Goal: Check status: Check status

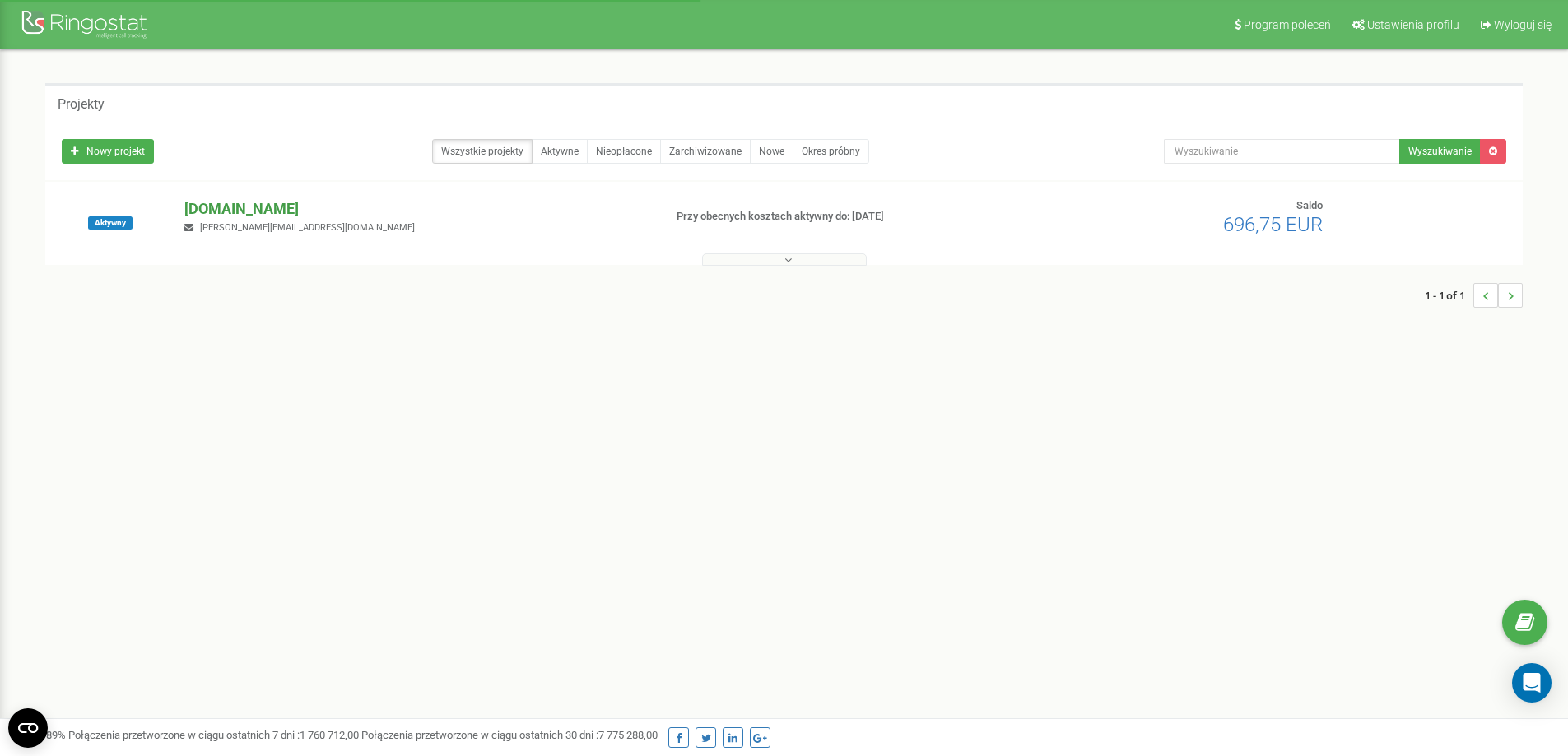
click at [244, 206] on p "[DOMAIN_NAME]" at bounding box center [417, 208] width 465 height 22
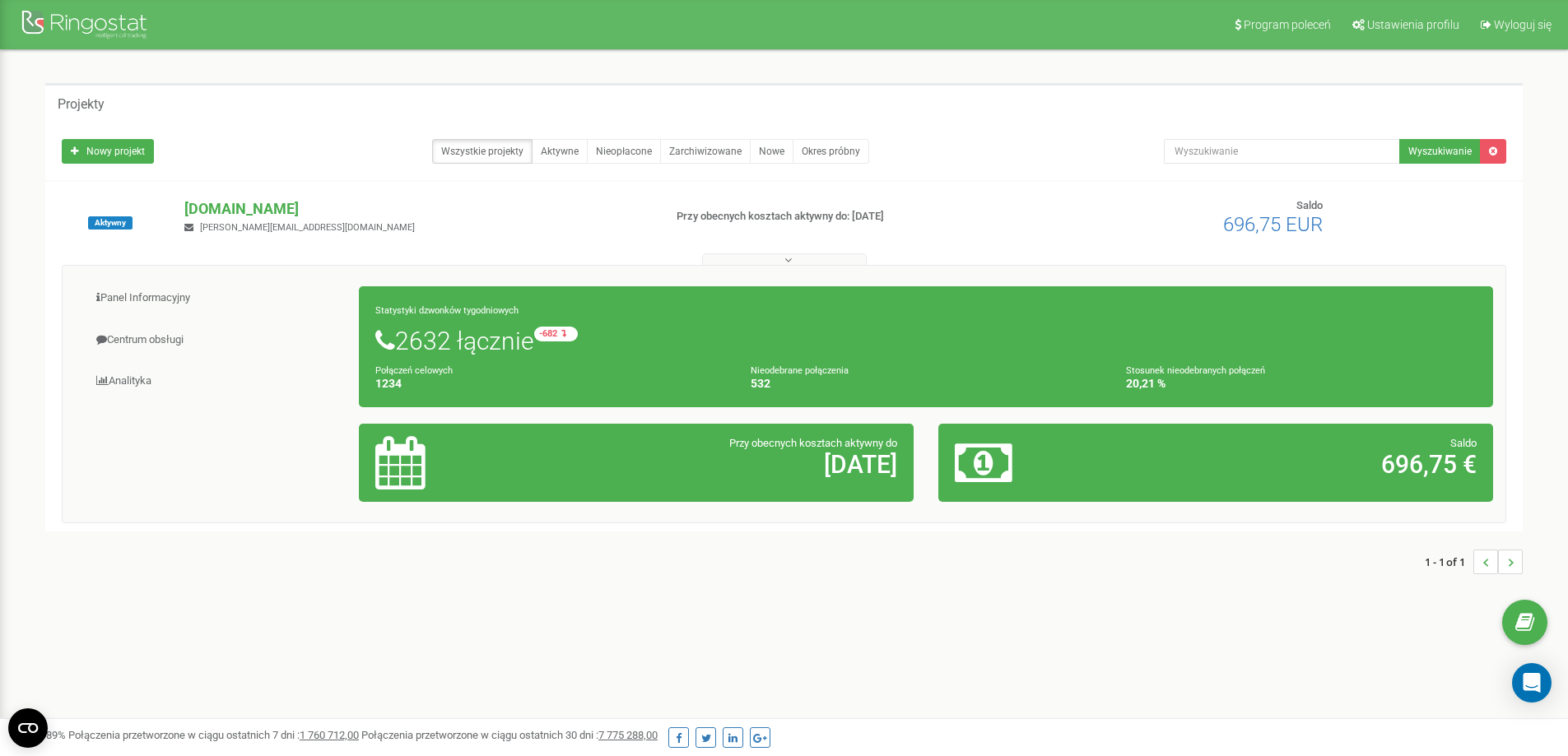
click at [0, 306] on div "Program poleceń Ustawienia profilu Wyloguj się Projekty Nowy projekt Wszystkie …" at bounding box center [784, 493] width 1568 height 987
click at [152, 343] on link "Centrum obsługi" at bounding box center [217, 340] width 284 height 41
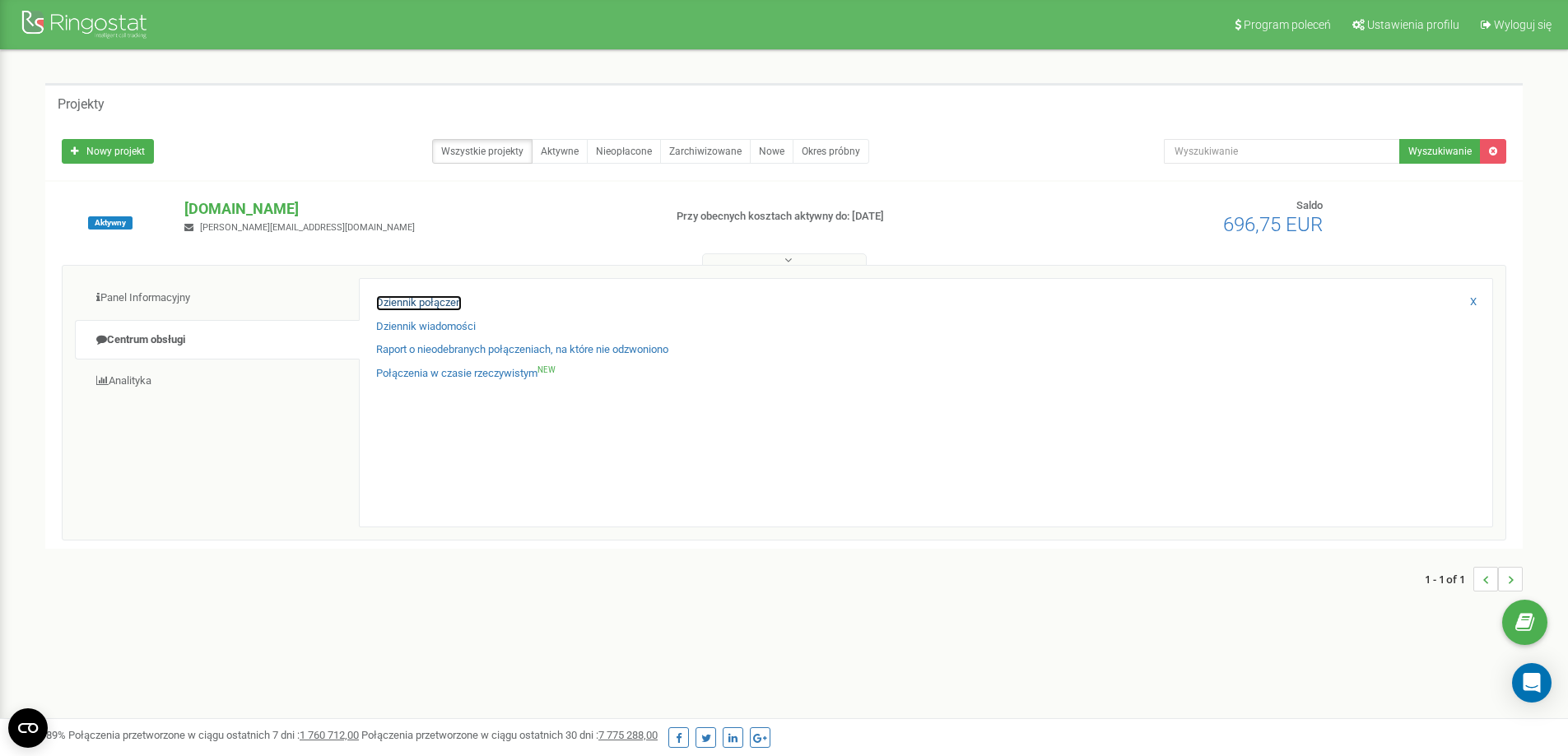
click at [408, 302] on link "Dziennik połączeń" at bounding box center [418, 303] width 86 height 16
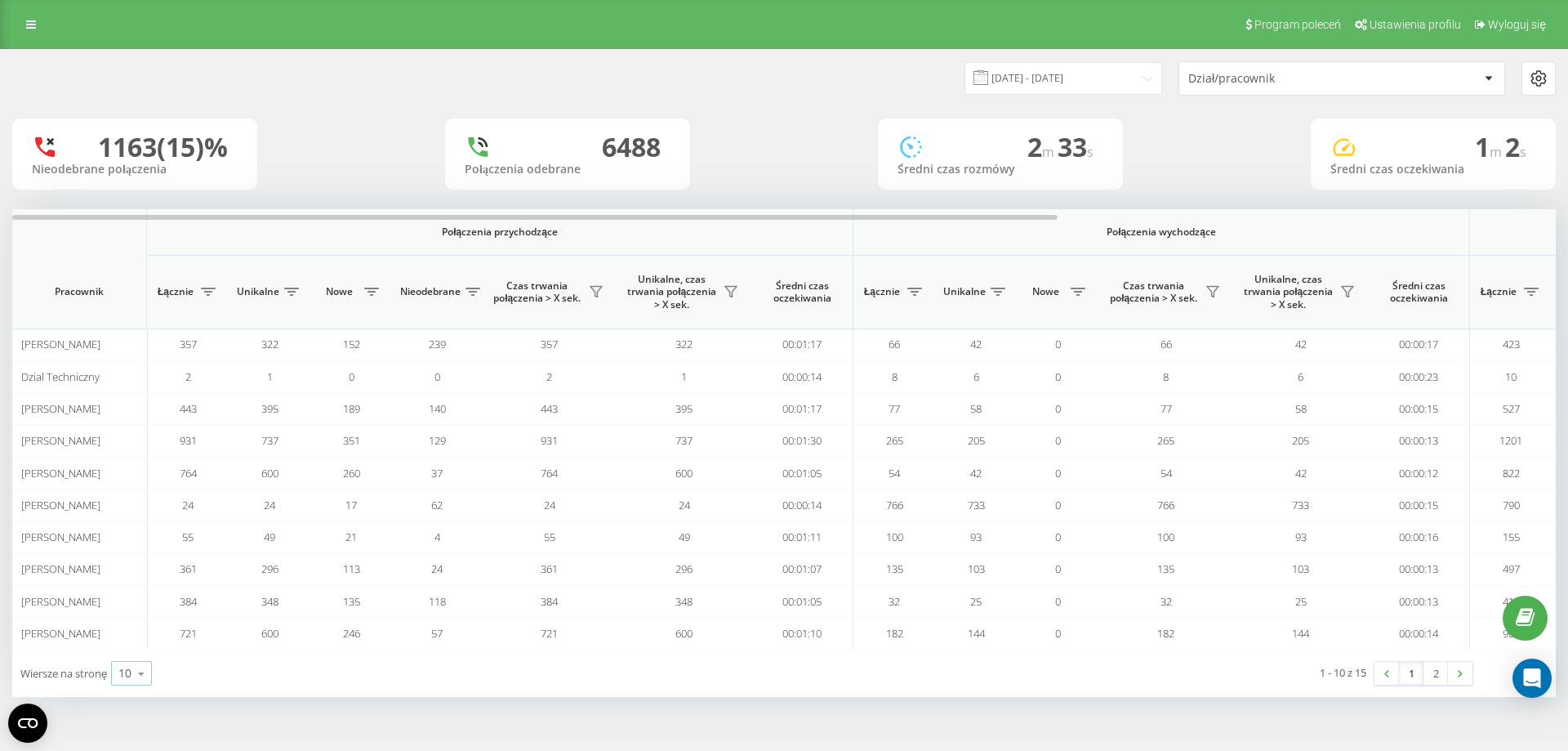
click at [128, 672] on div "10" at bounding box center [124, 673] width 13 height 16
click at [130, 651] on span "100" at bounding box center [128, 650] width 20 height 15
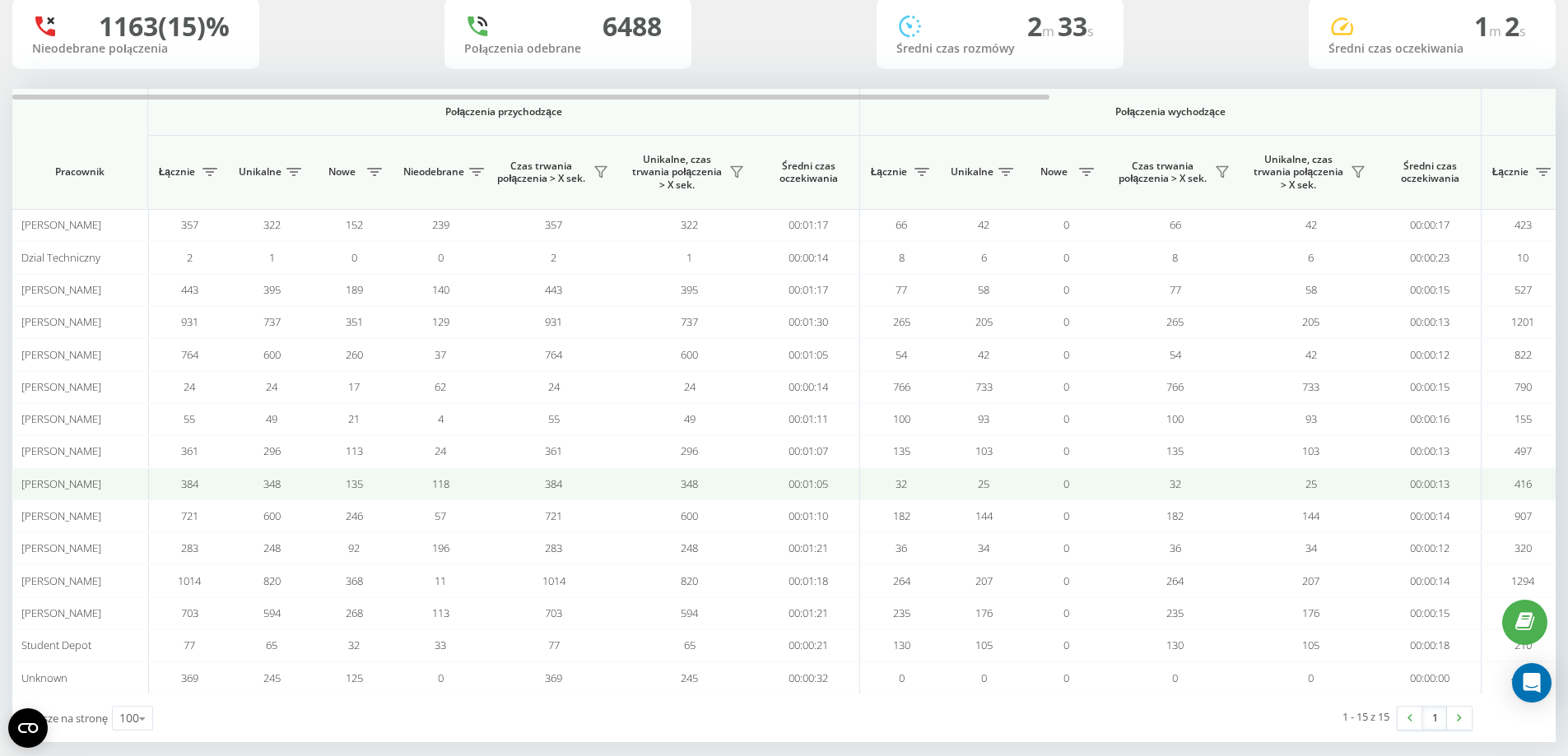
scroll to position [141, 0]
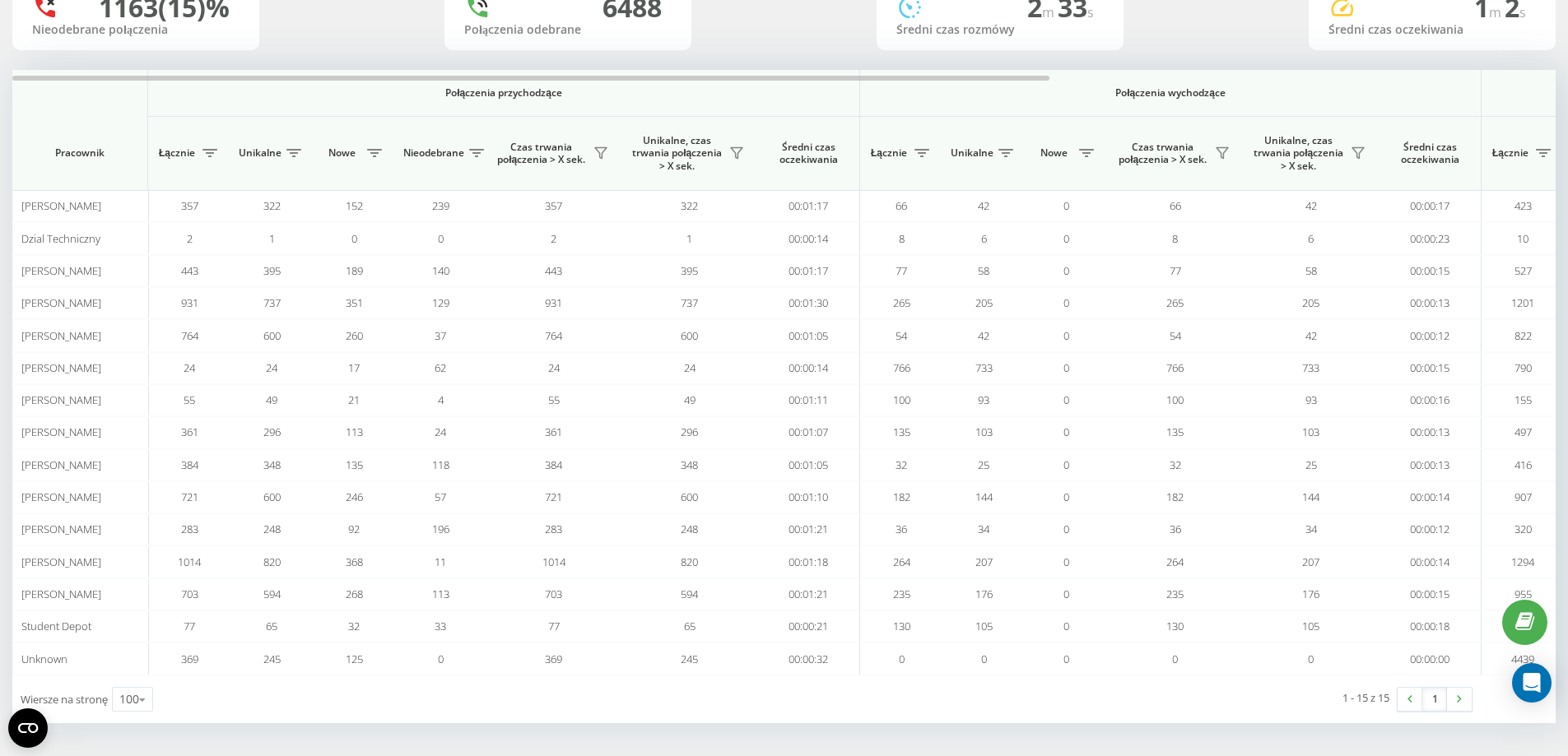
click at [1157, 14] on div "1163 (15)% Nieodebrane połączenia 6488 Połączenia odebrane 2 m 33 s Średni czas…" at bounding box center [783, 14] width 1543 height 72
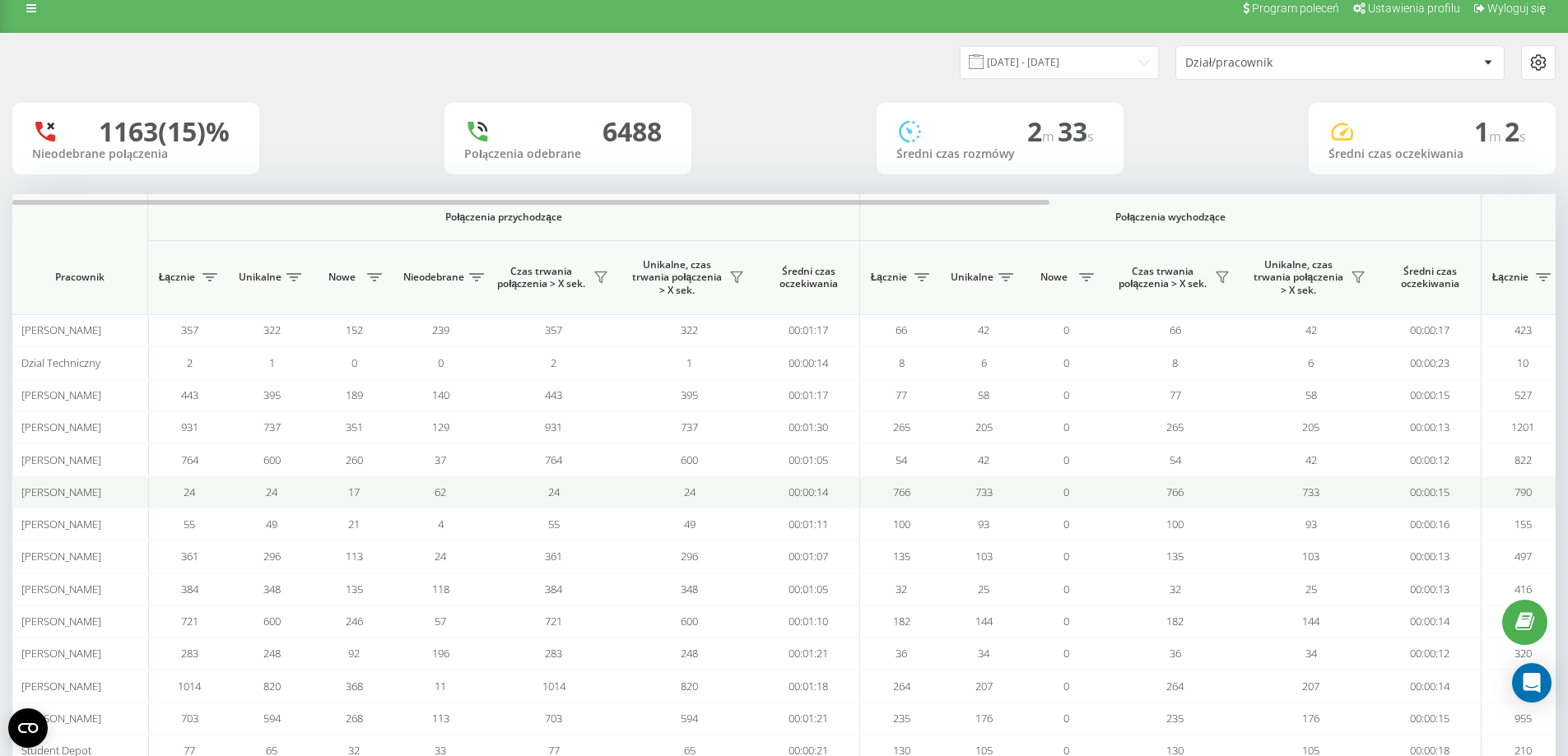
scroll to position [0, 0]
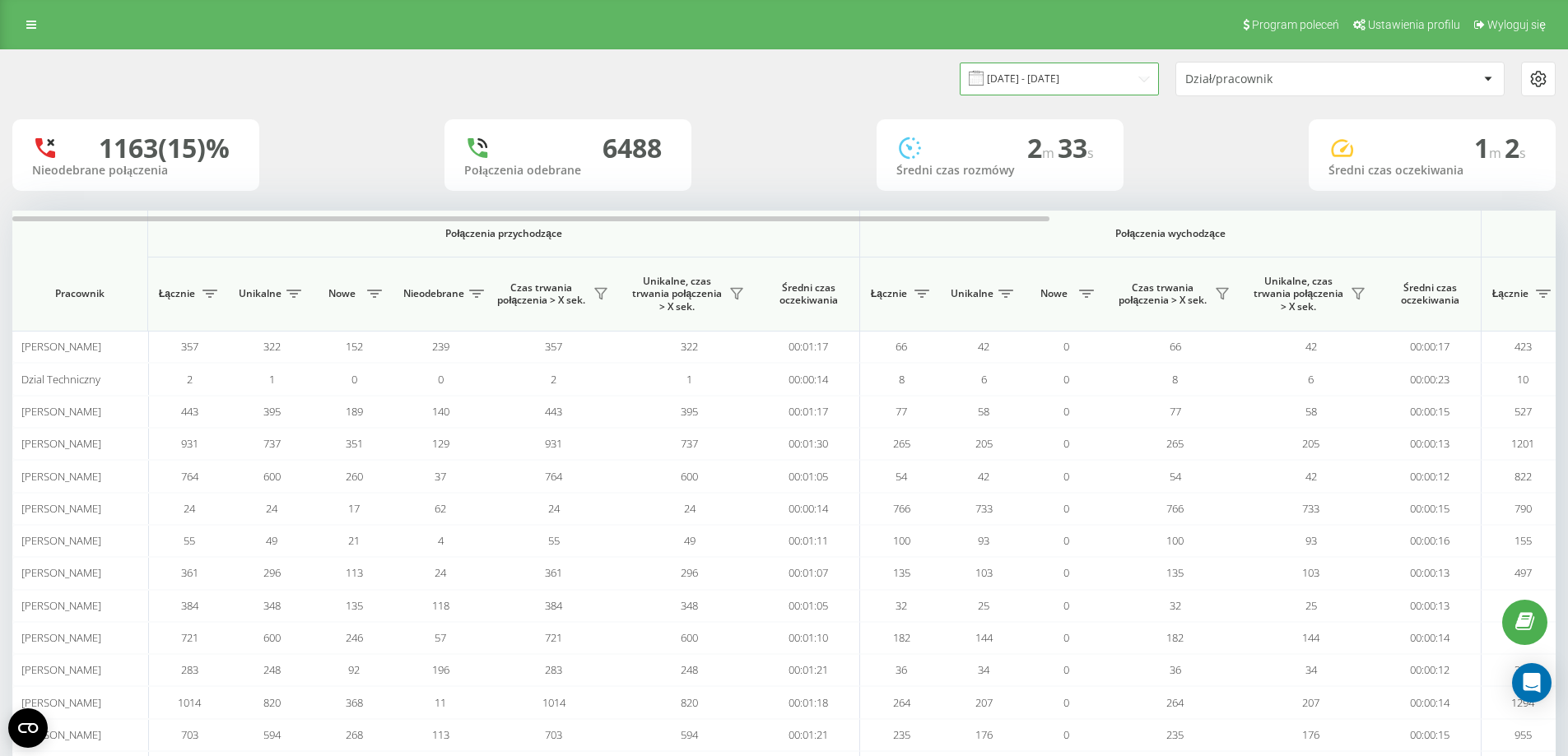
click at [1035, 76] on input "[DATE] - [DATE]" at bounding box center [1059, 78] width 199 height 32
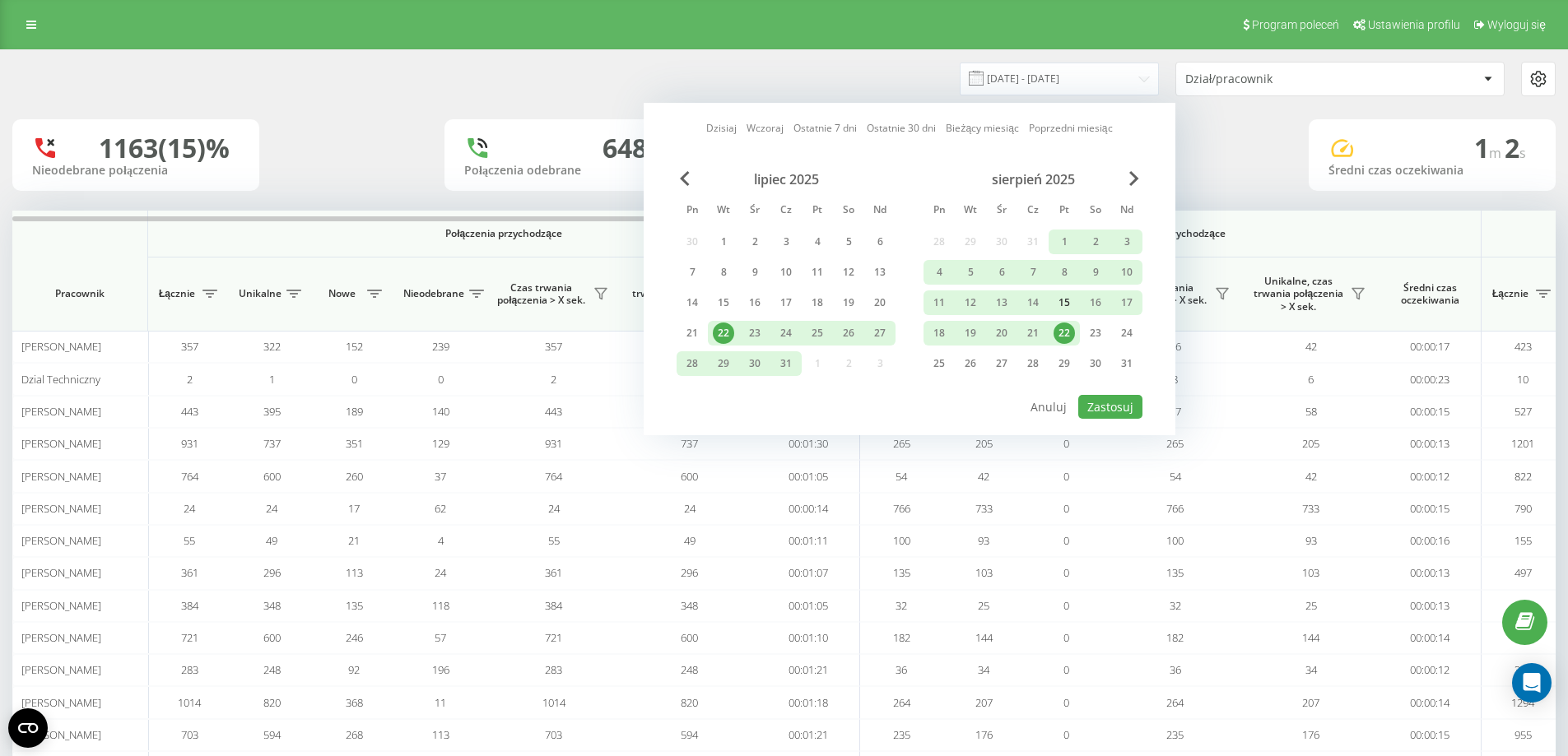
click at [1065, 303] on div "15" at bounding box center [1064, 302] width 22 height 22
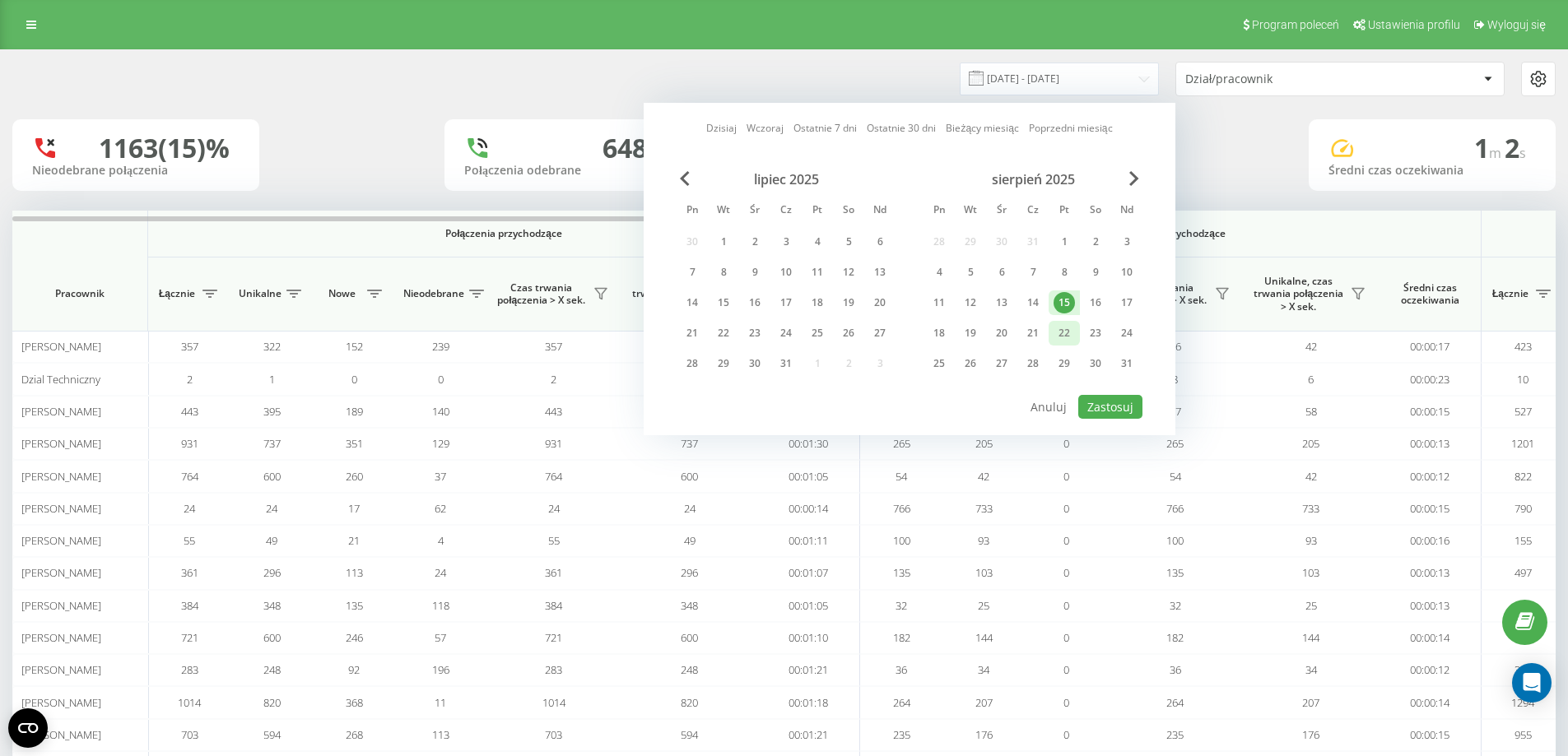
click at [1063, 329] on div "22" at bounding box center [1064, 333] width 22 height 22
click at [1105, 401] on button "Zastosuj" at bounding box center [1110, 407] width 64 height 24
type input "[DATE] - [DATE]"
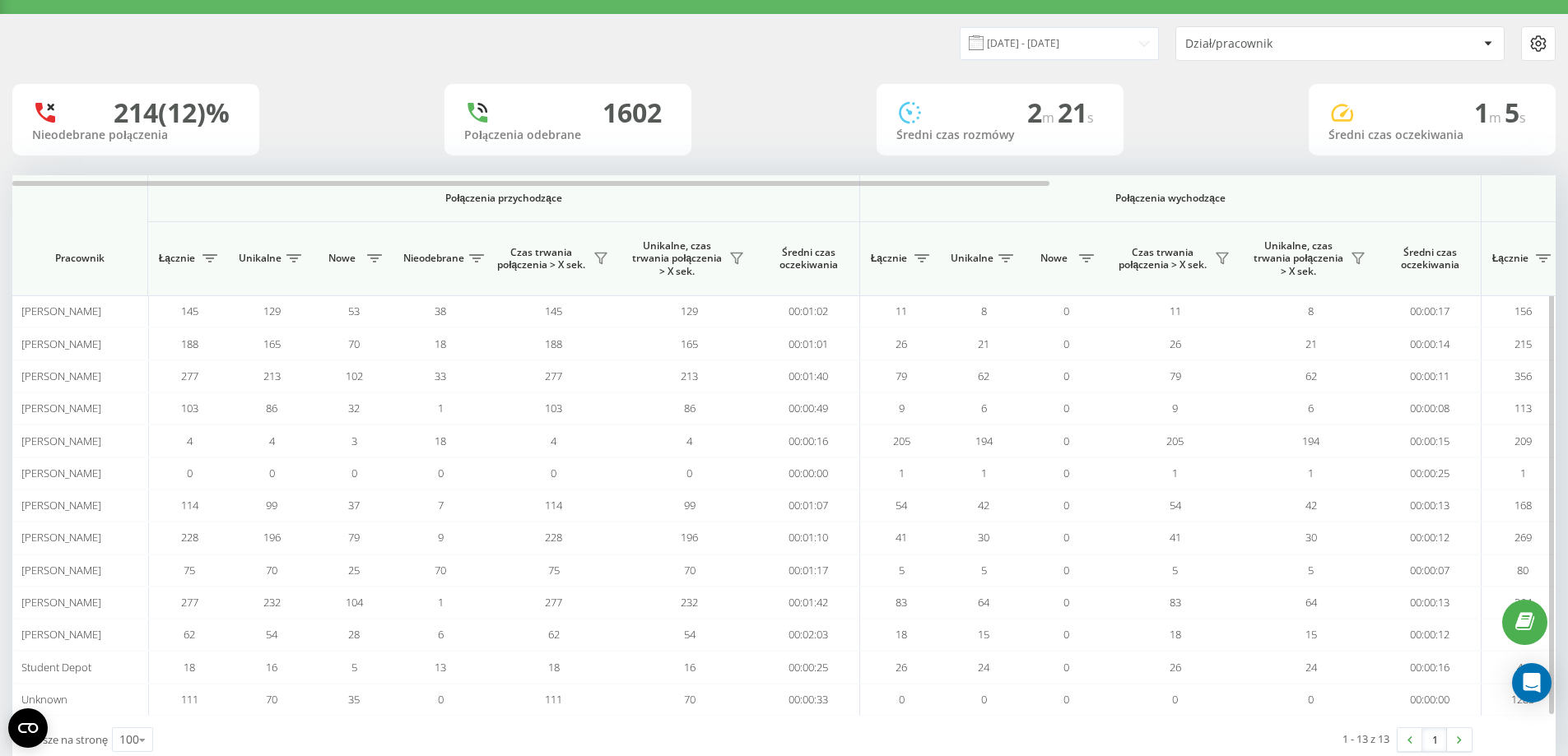
scroll to position [76, 0]
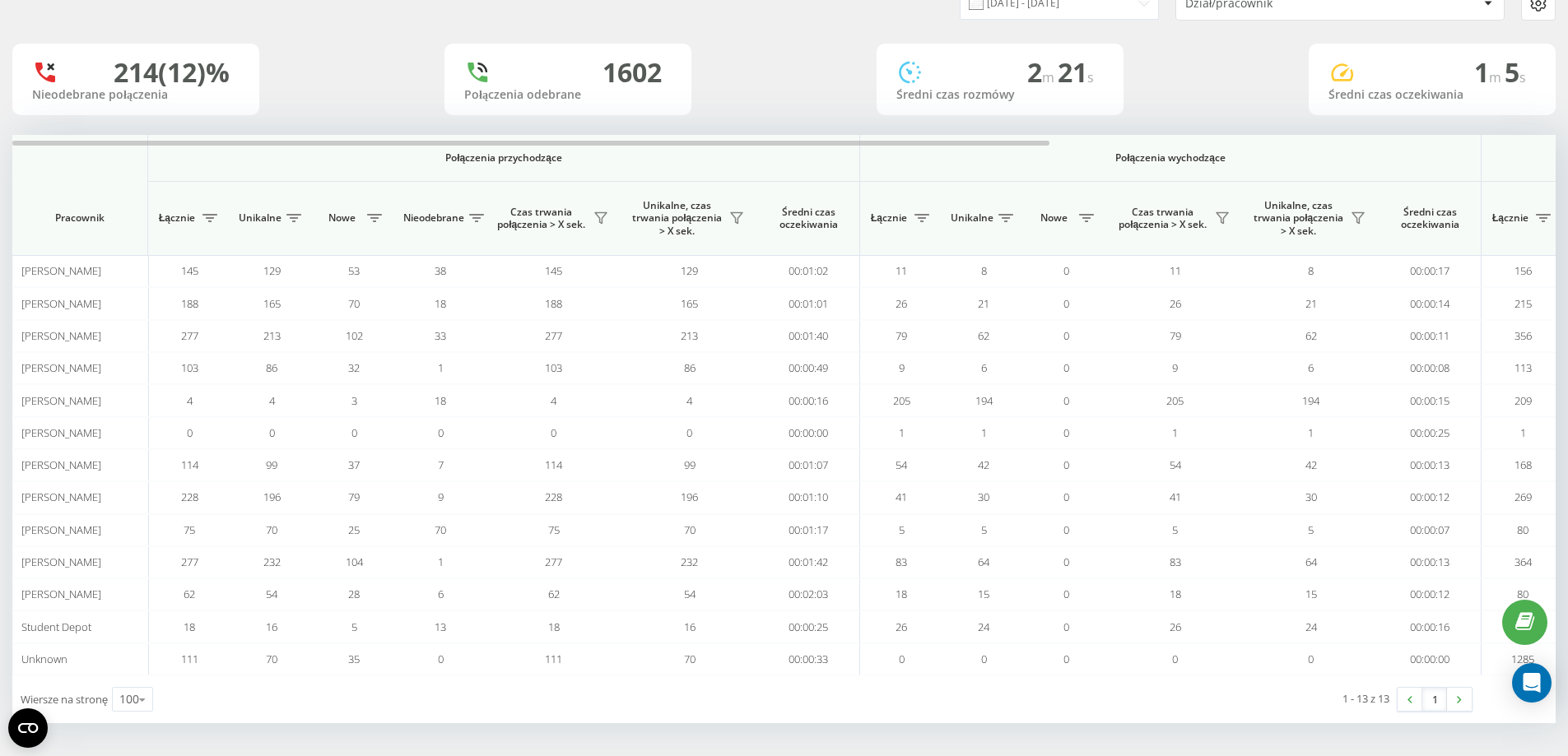
click at [1174, 83] on div "214 (12)% Nieodebrane połączenia 1602 Połączenia odebrane 2 m 21 s Średni czas …" at bounding box center [783, 79] width 1543 height 72
